Goal: Task Accomplishment & Management: Use online tool/utility

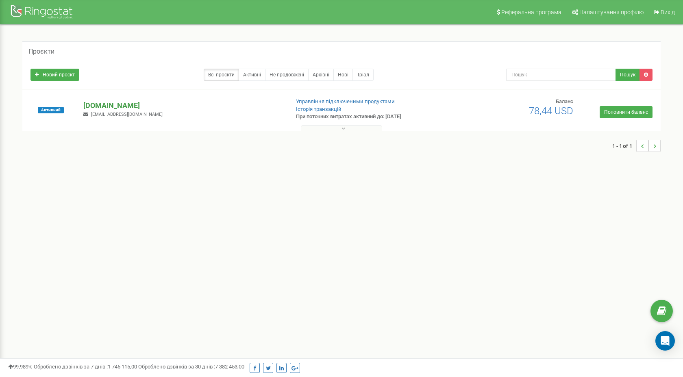
click at [117, 106] on p "[DOMAIN_NAME]" at bounding box center [182, 105] width 199 height 11
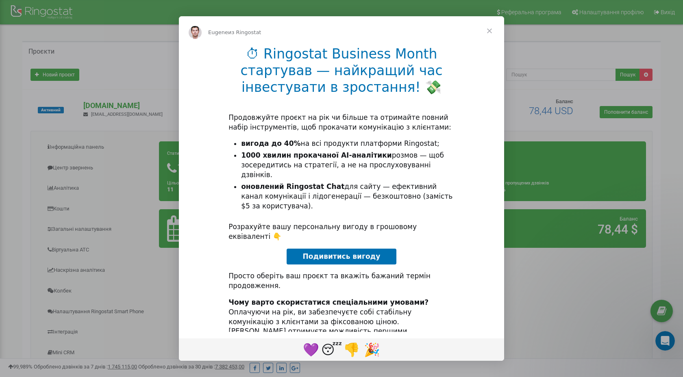
click at [489, 27] on span "Закрыть" at bounding box center [489, 30] width 29 height 29
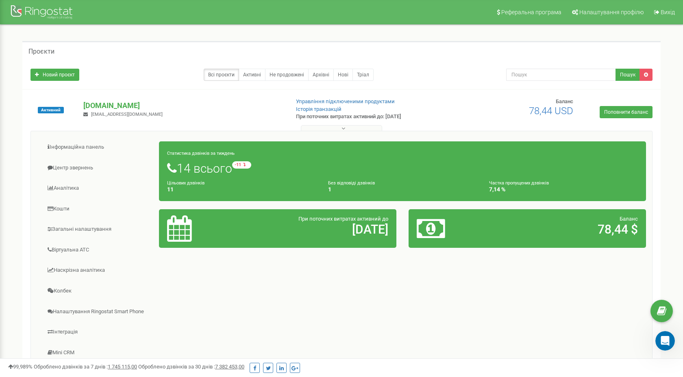
scroll to position [40, 0]
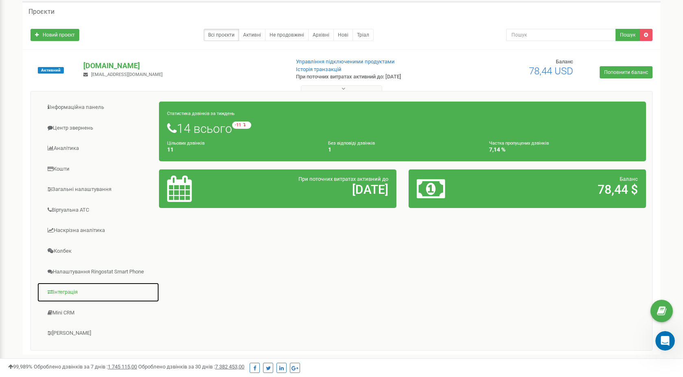
click at [63, 291] on link "Інтеграція" at bounding box center [98, 292] width 122 height 20
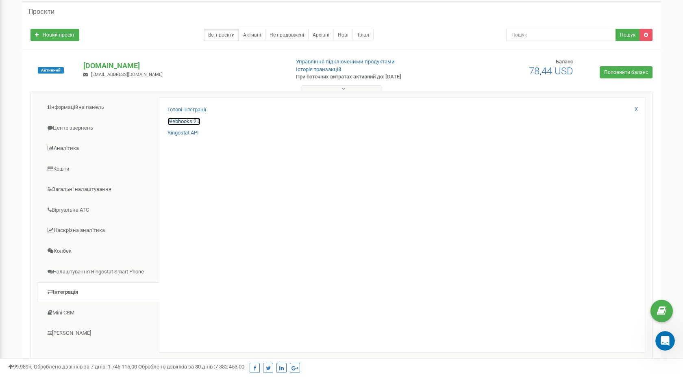
click at [189, 119] on link "Webhooks 2.0" at bounding box center [183, 122] width 33 height 8
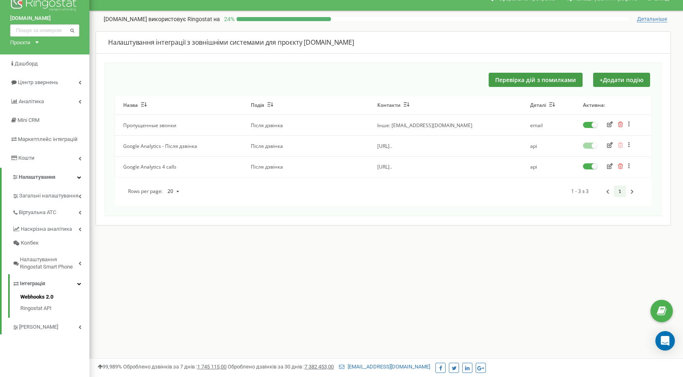
scroll to position [17, 0]
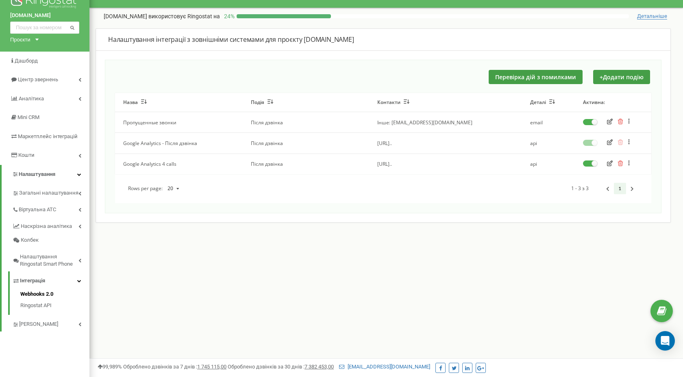
click at [268, 147] on td "Після дзвінка" at bounding box center [306, 143] width 127 height 21
click at [147, 146] on td "Google Analytics - Після дзвінка" at bounding box center [179, 143] width 128 height 21
click at [147, 145] on td "Google Analytics - Після дзвінка" at bounding box center [179, 143] width 128 height 21
click at [608, 77] on button "+ Додати подію" at bounding box center [621, 77] width 57 height 14
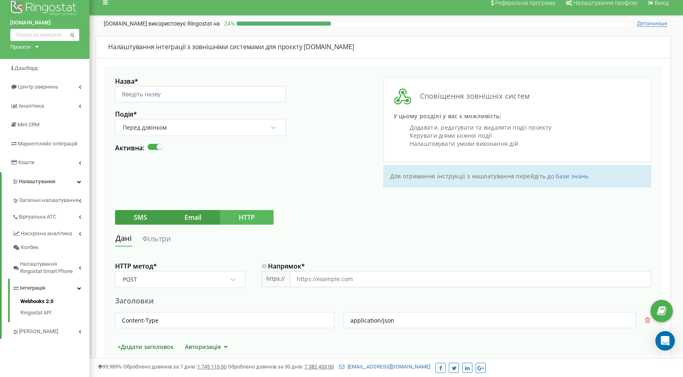
scroll to position [10, 0]
click at [185, 94] on input "Назва *" at bounding box center [200, 94] width 171 height 16
type input "REM"
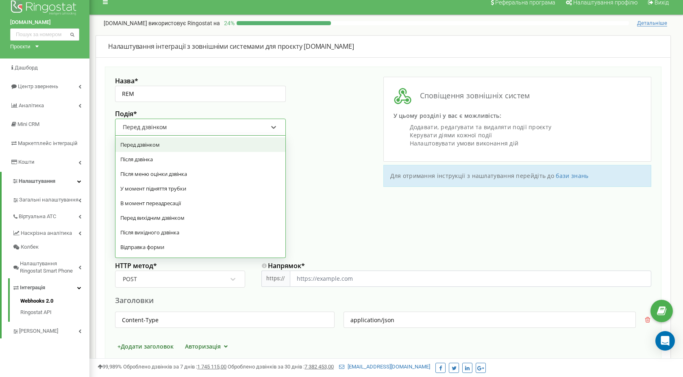
click at [170, 126] on div "Перед дзвінком" at bounding box center [195, 127] width 146 height 14
click at [165, 160] on div "Після дзвінка" at bounding box center [200, 159] width 170 height 15
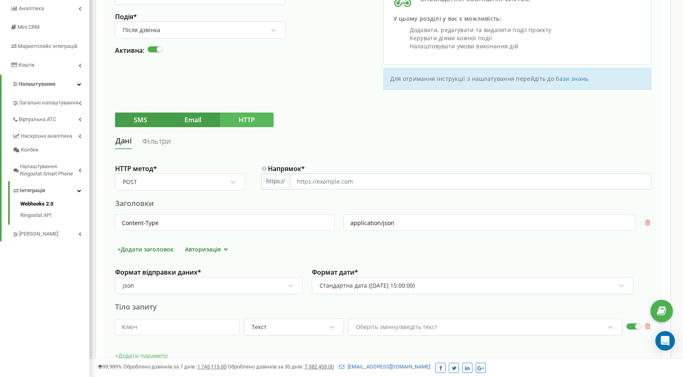
scroll to position [109, 0]
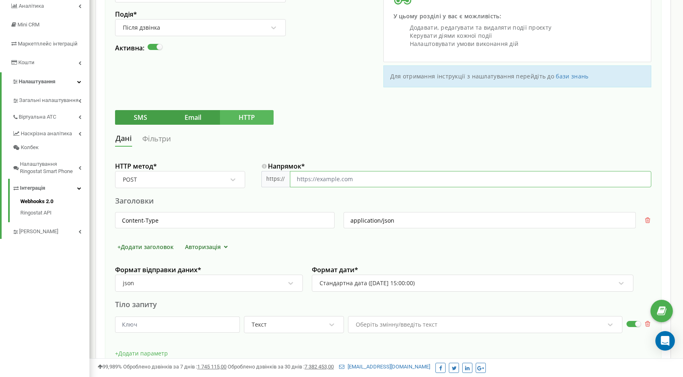
click at [348, 175] on input "Напрямок *" at bounding box center [470, 179] width 361 height 16
paste input "/webhook/ringostat"
type input "/webhook/ringostat"
click at [297, 181] on input "/webhook/ringostat" at bounding box center [470, 179] width 361 height 16
click at [439, 180] on input "[URL][DOMAIN_NAME]" at bounding box center [470, 179] width 361 height 16
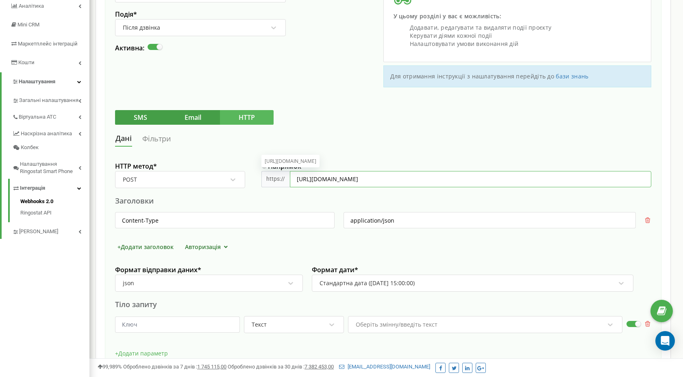
drag, startPoint x: 345, startPoint y: 179, endPoint x: 317, endPoint y: 180, distance: 28.5
click at [317, 180] on input "https://us-central1-ceoclubapi.cloudfunctions.net/webhook/ringostat" at bounding box center [470, 179] width 361 height 16
paste input "europe-west"
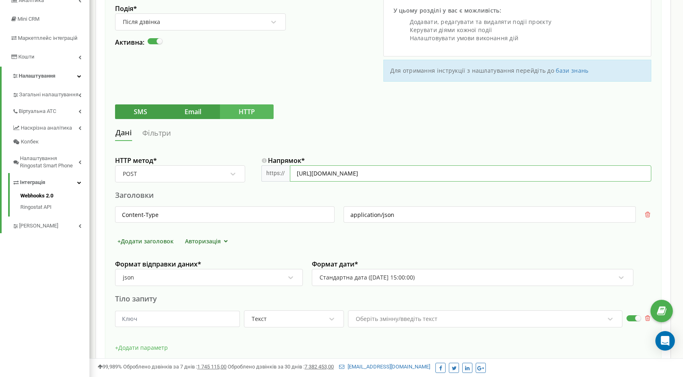
scroll to position [116, 0]
paste input "europe-west"
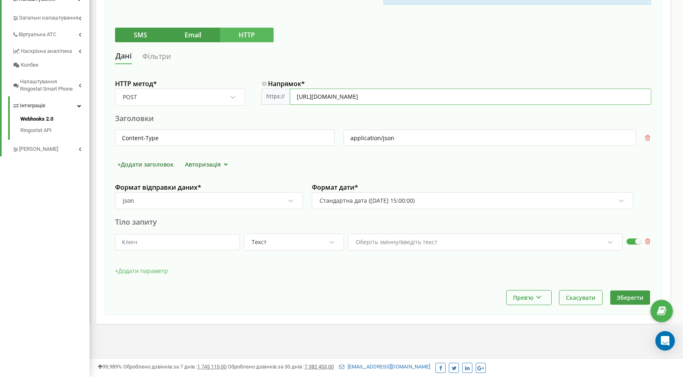
scroll to position [191, 0]
type input "https://europe-west1-ceoclubapi.cloudfunctions.net/webhook/ringostat"
click at [214, 237] on input "text" at bounding box center [177, 242] width 125 height 16
click at [405, 242] on div "Оберіть змінну/введіть текст" at bounding box center [397, 243] width 82 height 6
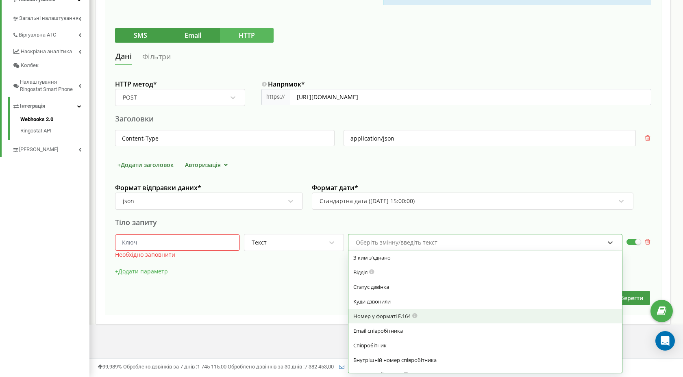
scroll to position [434, 0]
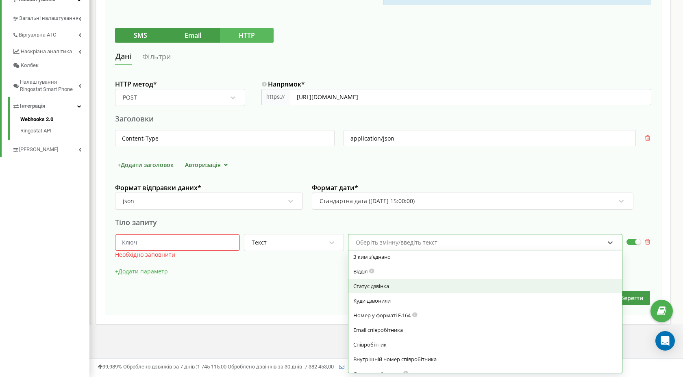
click at [399, 284] on div "Статус дзвінка" at bounding box center [485, 285] width 264 height 7
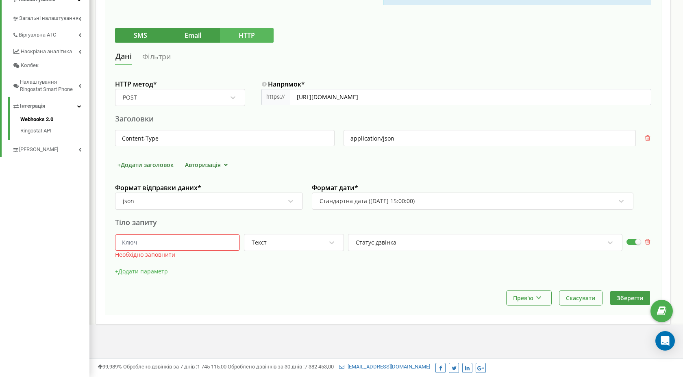
click at [200, 236] on input "text" at bounding box center [177, 242] width 125 height 16
type input "status"
click at [277, 243] on div "Текст" at bounding box center [289, 243] width 76 height 14
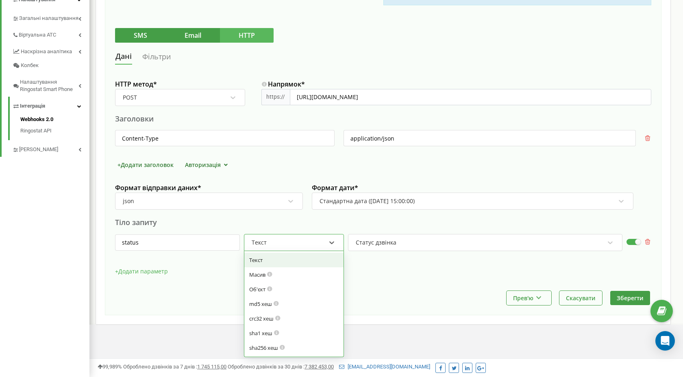
click at [288, 225] on div "Тіло запиту" at bounding box center [383, 222] width 536 height 10
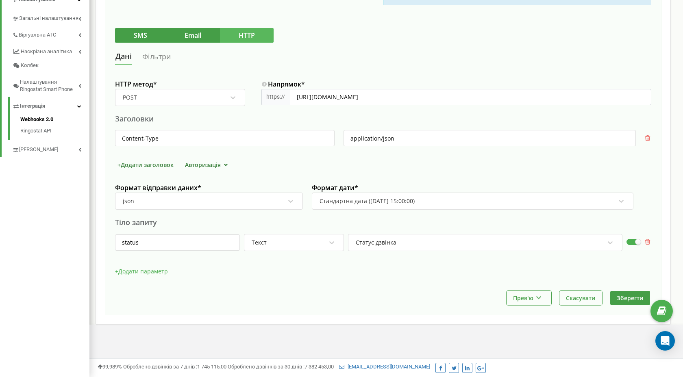
click at [164, 272] on button "+ Додати параметр" at bounding box center [141, 271] width 53 height 12
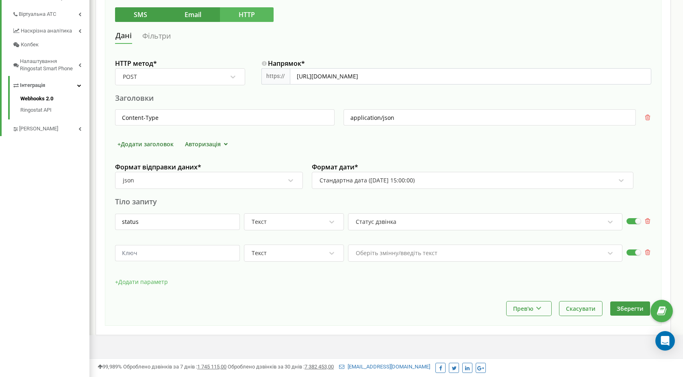
click at [369, 262] on div "Оберіть змінну/введіть текст" at bounding box center [485, 253] width 274 height 17
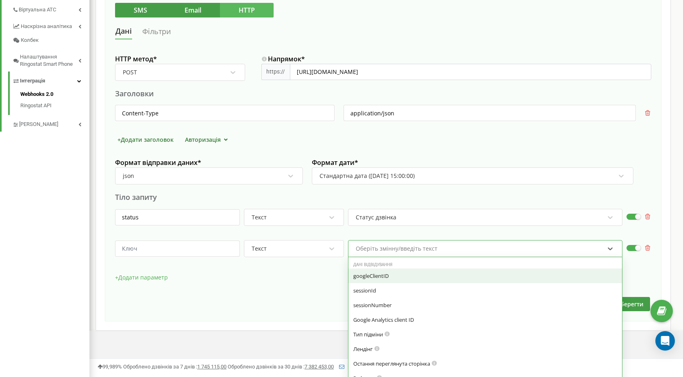
scroll to position [219, 0]
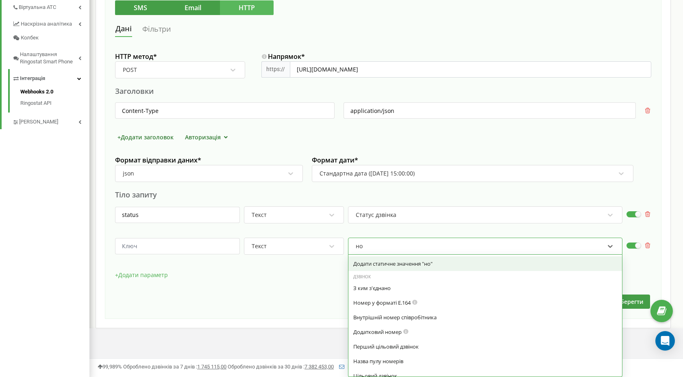
type input "н"
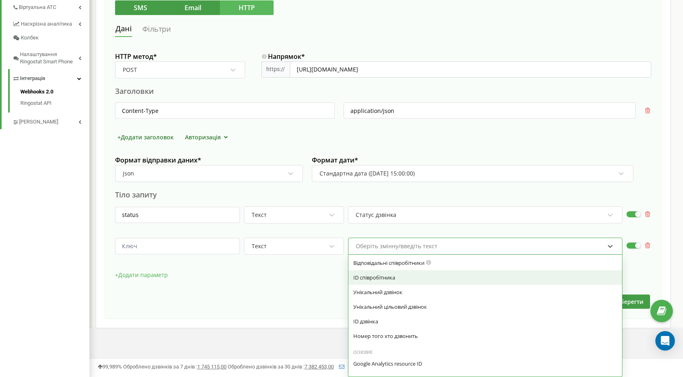
scroll to position [669, 0]
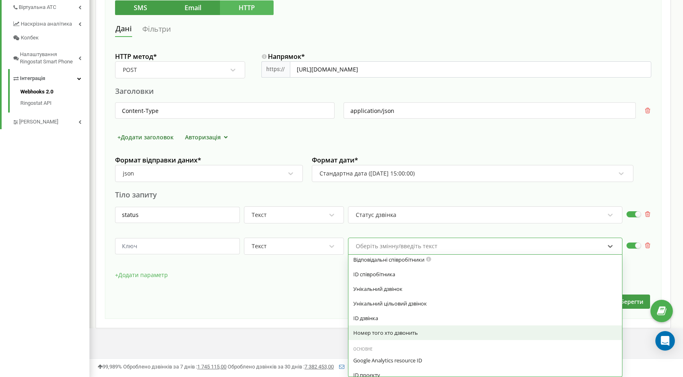
click at [408, 334] on div "Номер того хто дзвонить" at bounding box center [485, 332] width 264 height 7
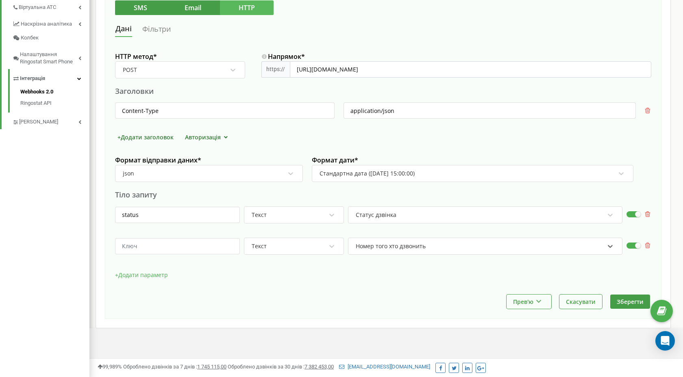
scroll to position [211, 0]
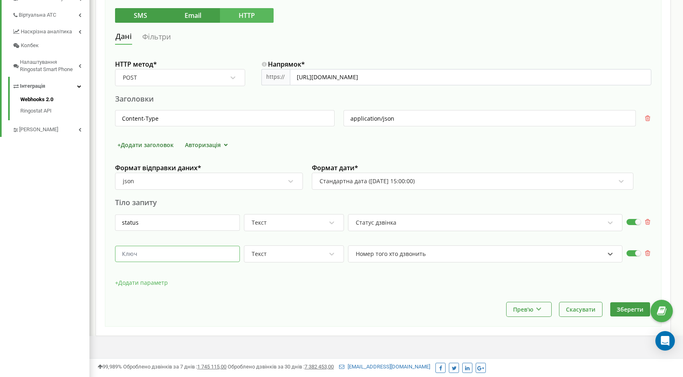
click at [196, 259] on input "text" at bounding box center [177, 254] width 125 height 16
paste input "phoneFrom"
click at [146, 254] on input "phoneFrom" at bounding box center [177, 254] width 125 height 16
paste input "from_number"
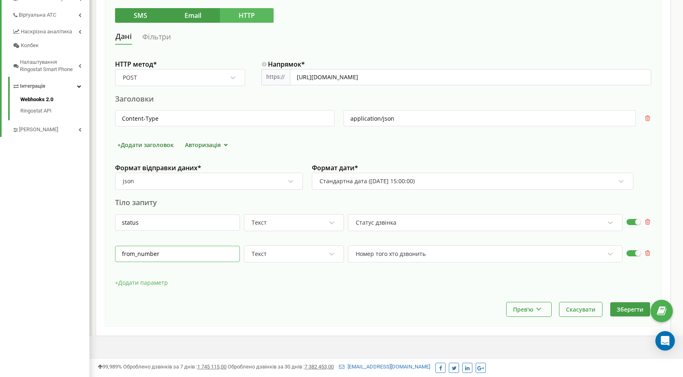
type input "from_number"
click at [121, 282] on button "+ Додати параметр" at bounding box center [141, 283] width 53 height 12
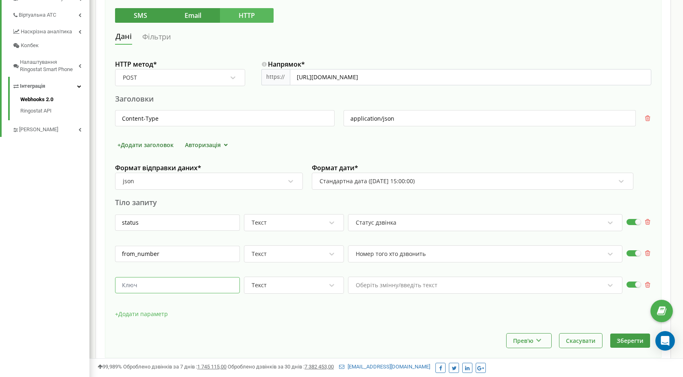
click at [201, 286] on input "text" at bounding box center [177, 285] width 125 height 16
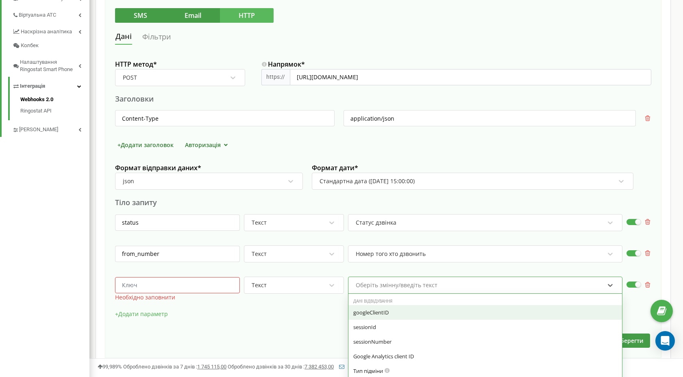
click at [382, 278] on div "option googleClientID focused, 0 of 7. 51 results available. Use Up and Down to…" at bounding box center [485, 285] width 274 height 17
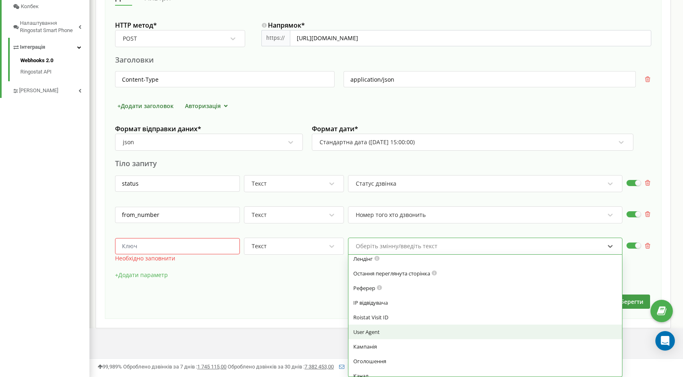
scroll to position [87, 0]
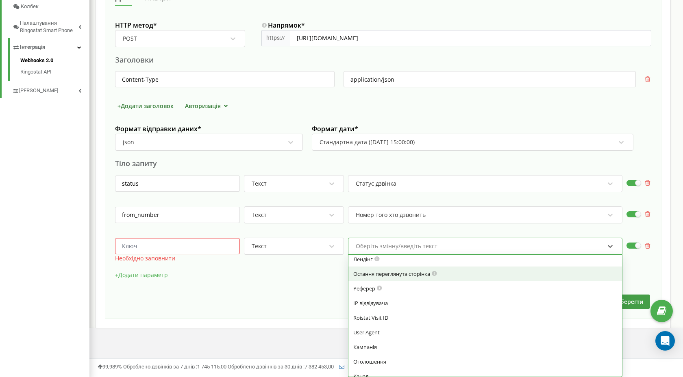
click at [453, 274] on div "Остання переглянута сторінка" at bounding box center [485, 273] width 264 height 7
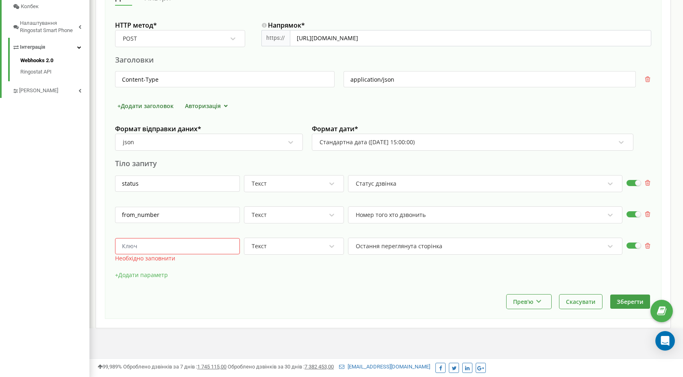
click at [178, 242] on input "text" at bounding box center [177, 246] width 125 height 16
type input "last_page"
click at [199, 272] on div "+ Додати параметр" at bounding box center [383, 279] width 536 height 20
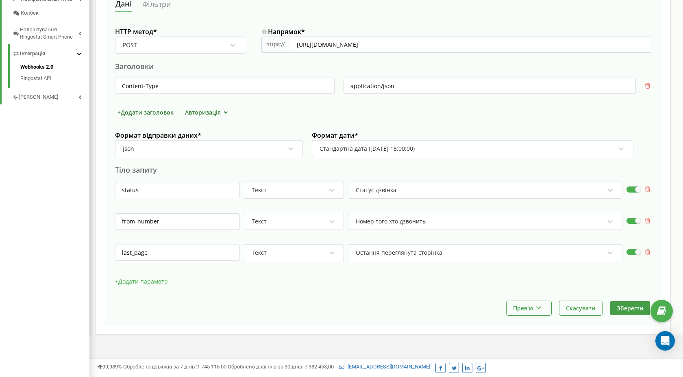
scroll to position [241, 0]
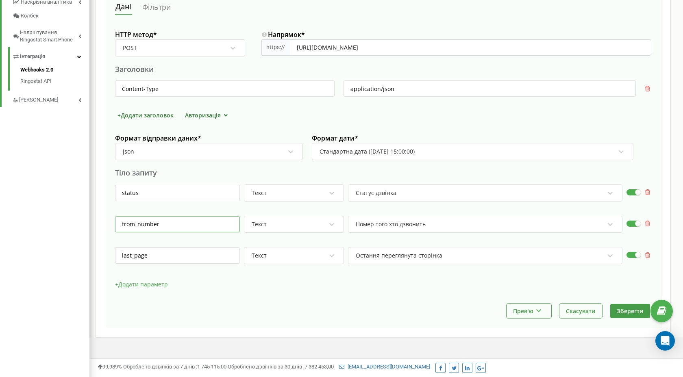
click at [154, 222] on input "from_number" at bounding box center [177, 224] width 125 height 16
click at [133, 194] on input "status" at bounding box center [177, 193] width 125 height 16
click at [380, 191] on div "Статус дзвінка" at bounding box center [376, 192] width 41 height 7
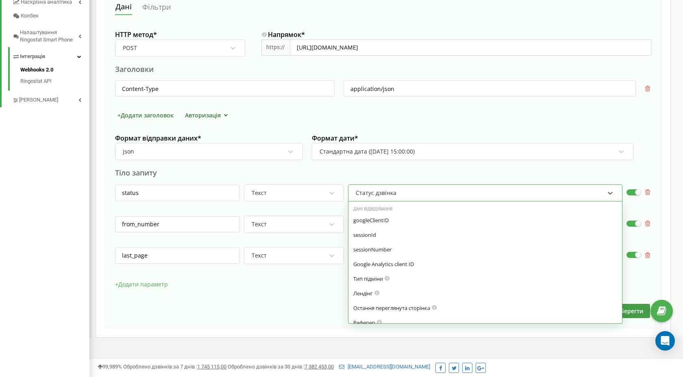
scroll to position [360, 0]
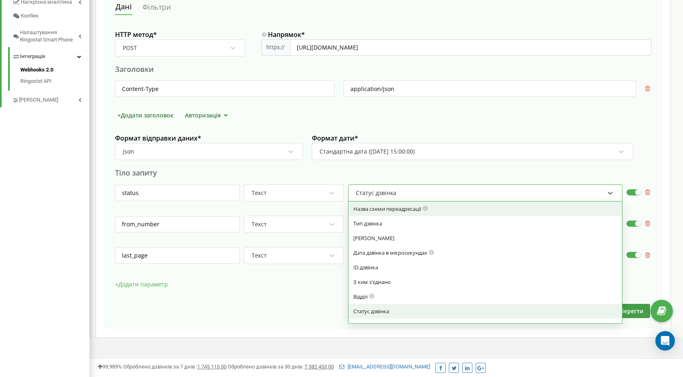
click at [388, 188] on div "Статус дзвінка" at bounding box center [480, 193] width 250 height 14
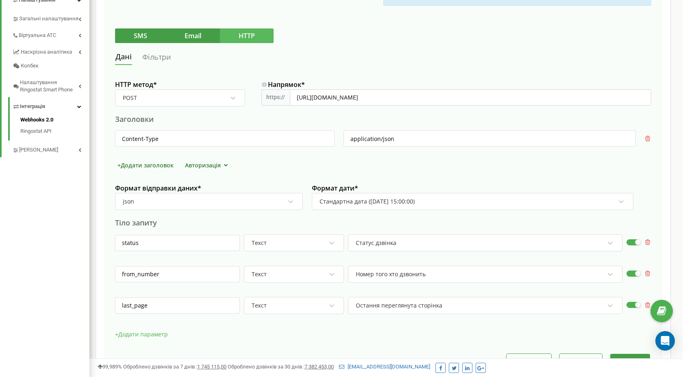
scroll to position [254, 0]
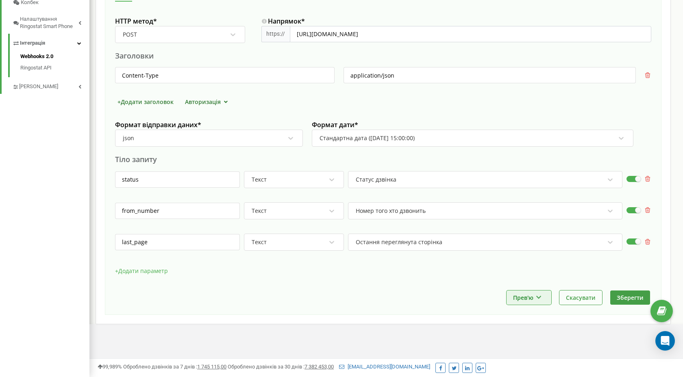
click at [537, 299] on icon at bounding box center [538, 296] width 7 height 5
click at [535, 317] on div "Показати приклад" at bounding box center [555, 318] width 97 height 13
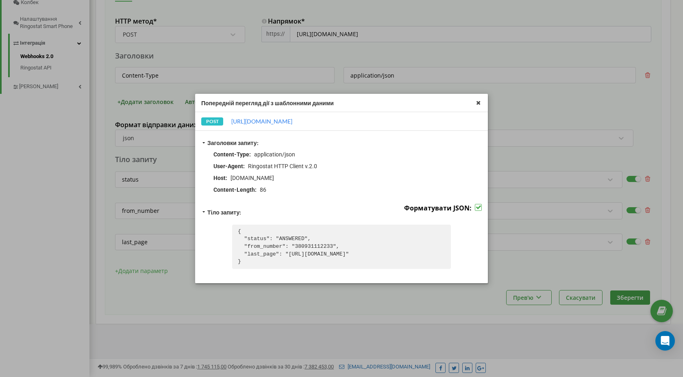
click at [293, 239] on pre "{ "status": "ANSWERED", "from_number": "380931112233", "last_page": "https://ex…" at bounding box center [341, 247] width 219 height 44
copy pre "ANSWERED"
click at [321, 234] on pre "{ "status": "ANSWERED", "from_number": "380931112233", "last_page": "https://ex…" at bounding box center [341, 247] width 219 height 44
click at [477, 100] on icon at bounding box center [477, 102] width 9 height 9
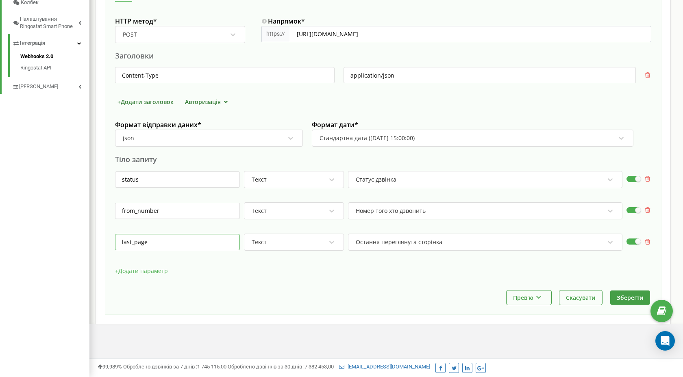
click at [144, 240] on input "last_page" at bounding box center [177, 242] width 125 height 16
click at [533, 295] on button "Прев'ю" at bounding box center [528, 298] width 45 height 14
click at [535, 323] on div "Показати приклад" at bounding box center [555, 318] width 97 height 13
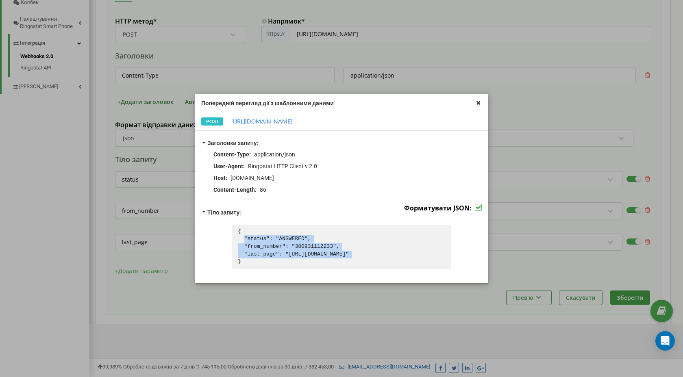
drag, startPoint x: 358, startPoint y: 254, endPoint x: 243, endPoint y: 239, distance: 116.0
click at [243, 239] on pre "{ "status": "ANSWERED", "from_number": "380931112233", "last_page": "https://ex…" at bounding box center [341, 247] width 219 height 44
copy pre ""status": "ANSWERED", "from_number": "380931112233", "last_page": "https://exam…"
click at [477, 100] on icon at bounding box center [477, 102] width 9 height 9
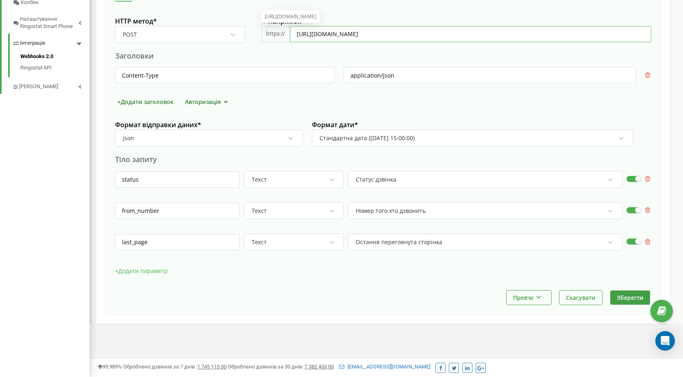
click at [436, 35] on input "https://europe-west1-ceoclubapi.cloudfunctions.net/webhook/ringostat" at bounding box center [470, 34] width 361 height 16
paste input "ringostathookEurope"
type input "https://europe-west1-ceoclubapi.cloudfunctions.net/ringostathookEurope/webhook/…"
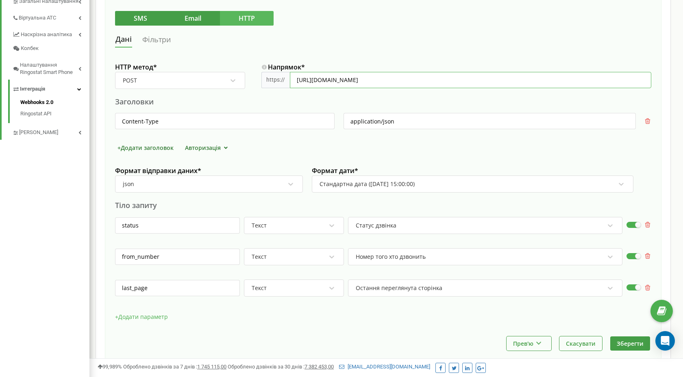
scroll to position [205, 0]
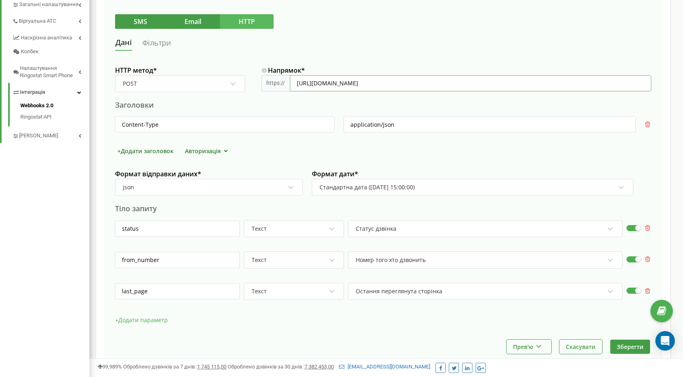
drag, startPoint x: 490, startPoint y: 83, endPoint x: 270, endPoint y: 80, distance: 220.2
click at [270, 80] on div "https:// https://europe-west1-ceoclubapi.cloudfunctions.net/ringostathookEurope…" at bounding box center [456, 83] width 390 height 16
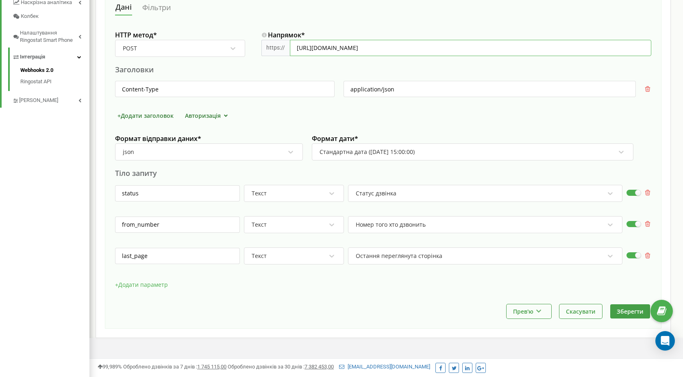
scroll to position [254, 0]
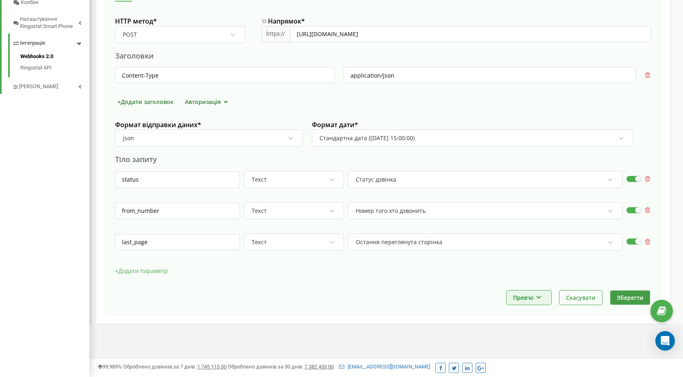
click at [535, 295] on button "Прев'ю" at bounding box center [528, 298] width 45 height 14
click at [534, 334] on div "Виконати та показати приклад" at bounding box center [555, 331] width 97 height 13
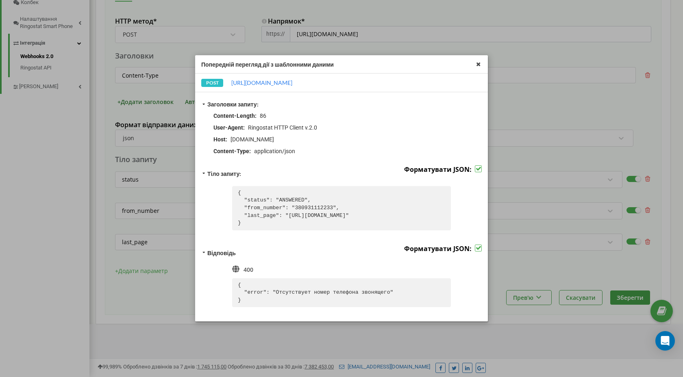
click at [266, 209] on pre "{ "status": "ANSWERED", "from_number": "380931112233", "last_page": "https://ex…" at bounding box center [341, 208] width 219 height 44
copy pre "from_number"
click at [479, 65] on icon at bounding box center [477, 64] width 9 height 9
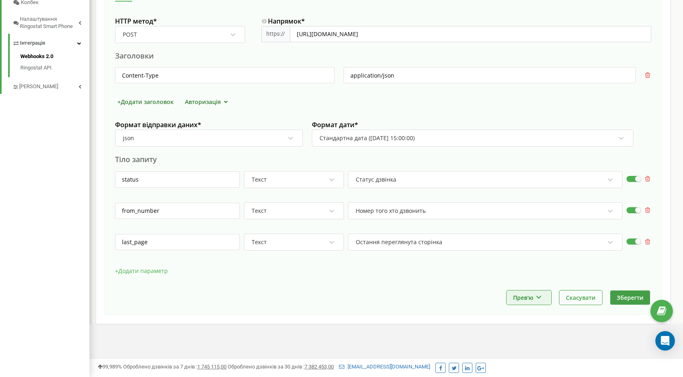
click at [536, 303] on button "Прев'ю" at bounding box center [528, 298] width 45 height 14
click at [535, 334] on div "Виконати та показати приклад" at bounding box center [555, 331] width 97 height 13
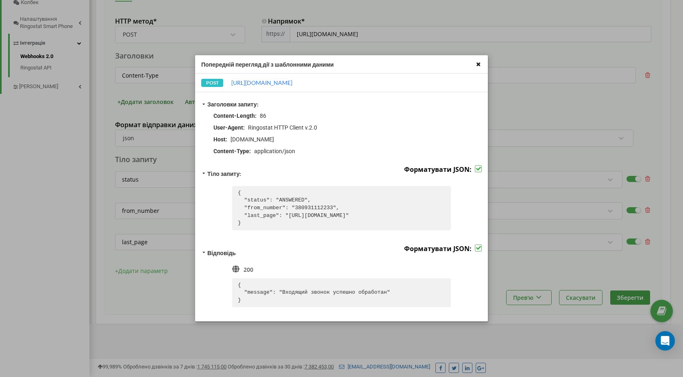
click at [477, 63] on icon at bounding box center [477, 64] width 9 height 9
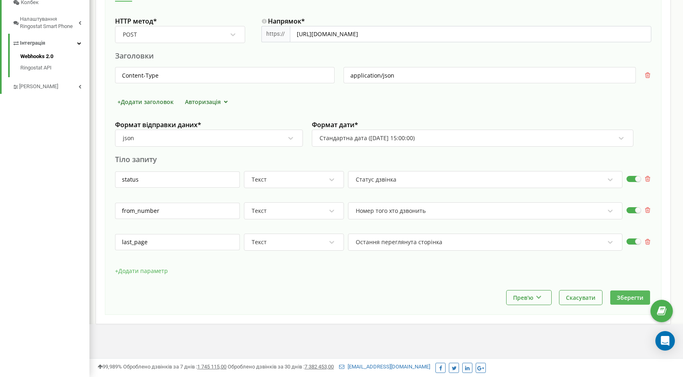
click at [620, 300] on button "Зберегти" at bounding box center [630, 298] width 40 height 14
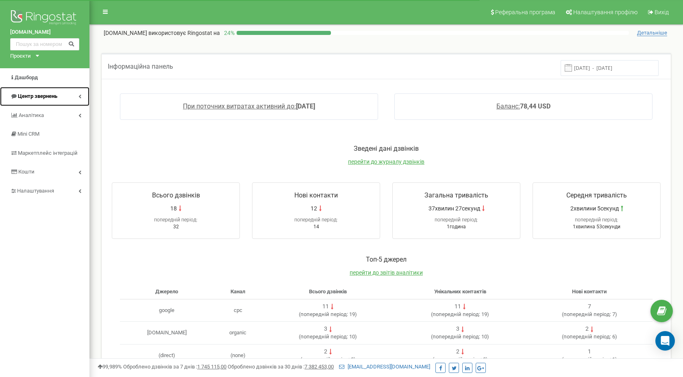
click at [45, 99] on span "Центр звернень" at bounding box center [37, 96] width 39 height 6
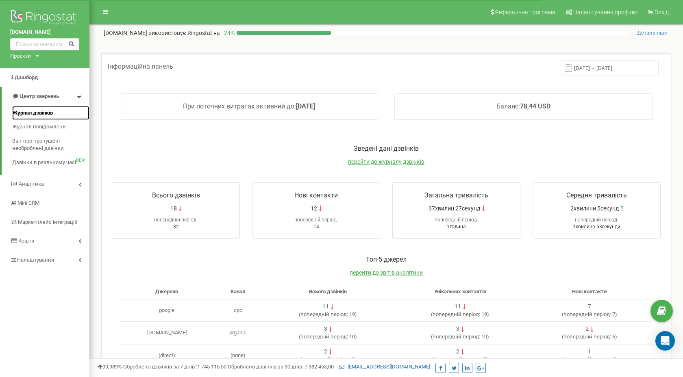
click at [41, 113] on span "Журнал дзвінків" at bounding box center [32, 113] width 41 height 8
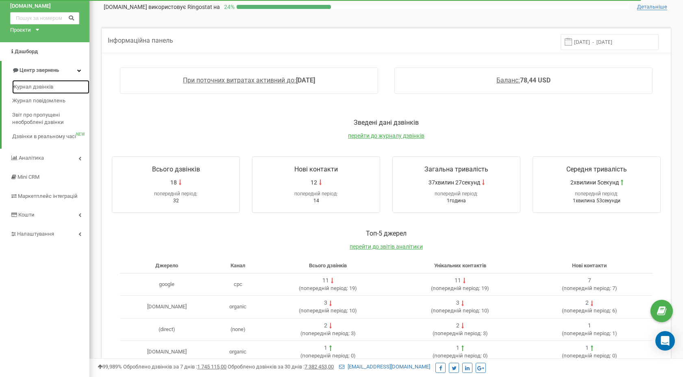
scroll to position [49, 0]
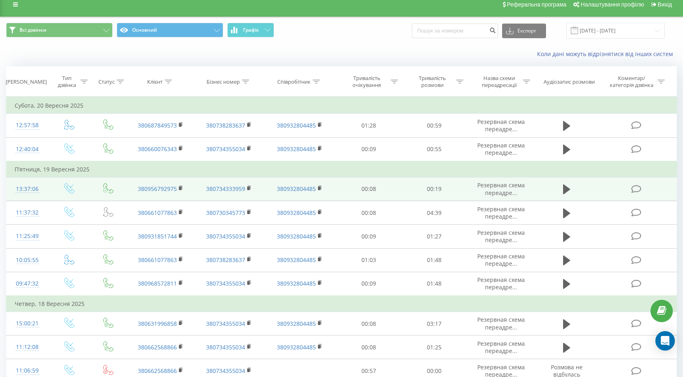
scroll to position [31, 0]
